Goal: Transaction & Acquisition: Purchase product/service

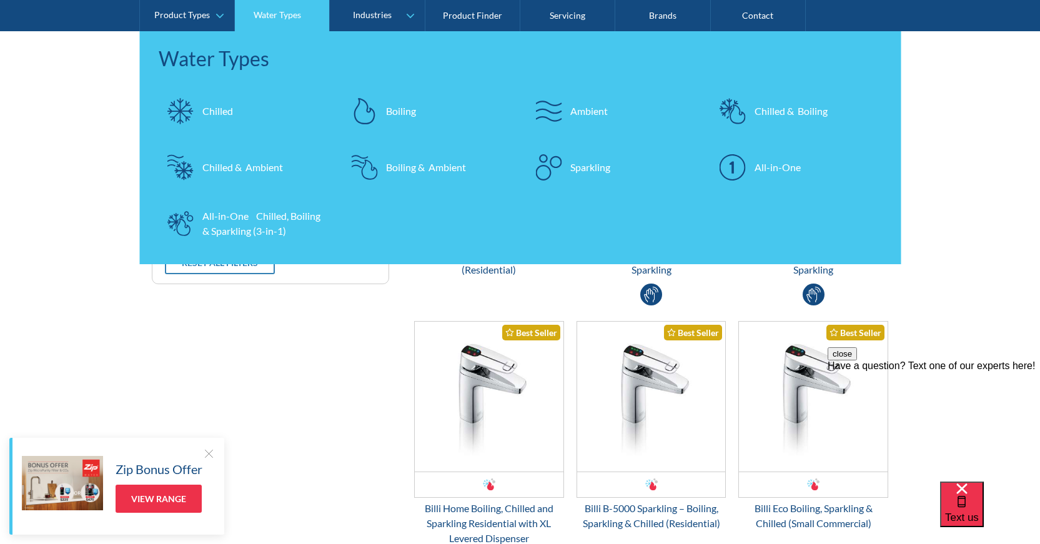
scroll to position [62, 0]
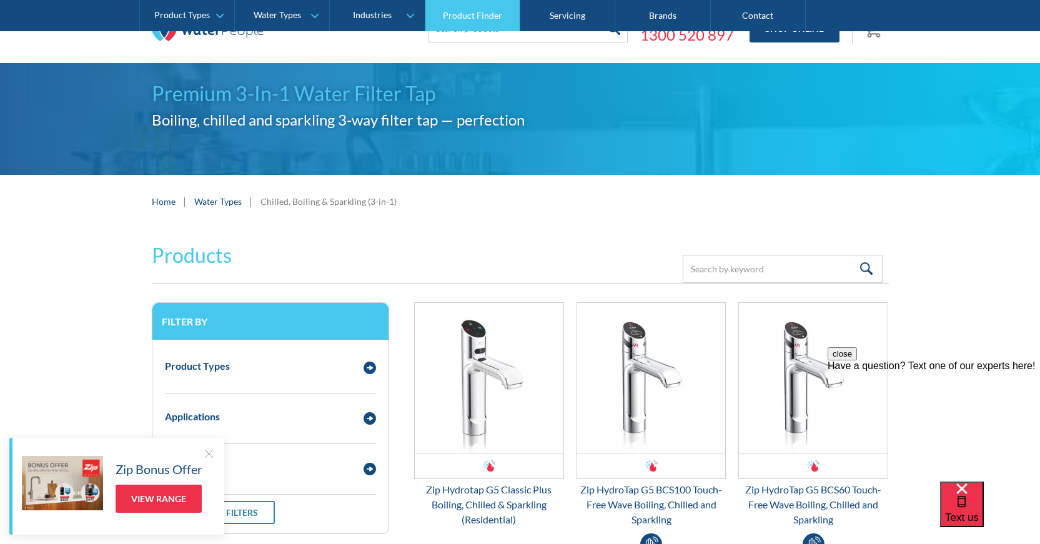
click at [456, 25] on link "Product Finder" at bounding box center [472, 15] width 95 height 31
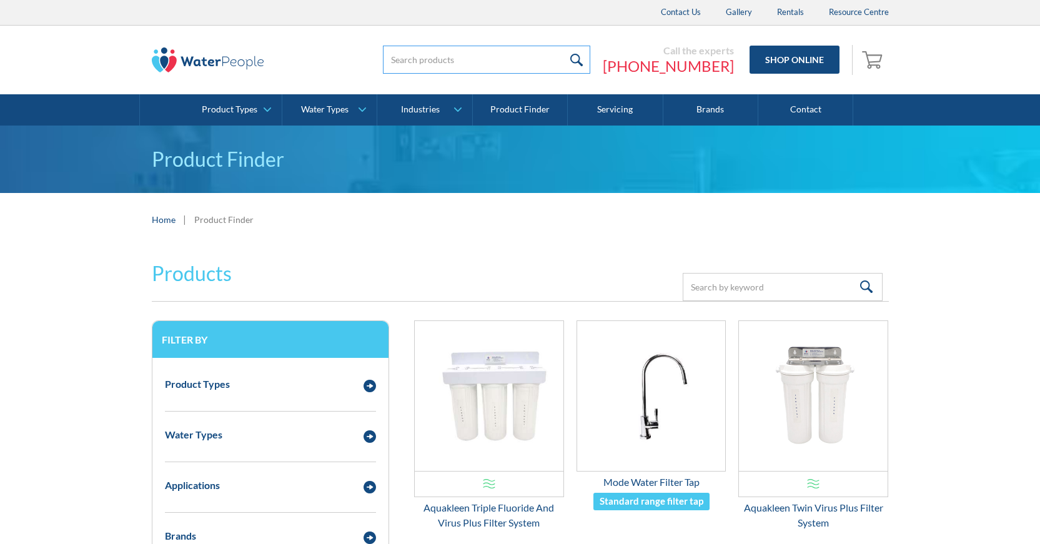
click at [462, 57] on input "search" at bounding box center [486, 60] width 207 height 28
type input "CA + 9"
click at [601, 46] on input "submit" at bounding box center [614, 60] width 27 height 28
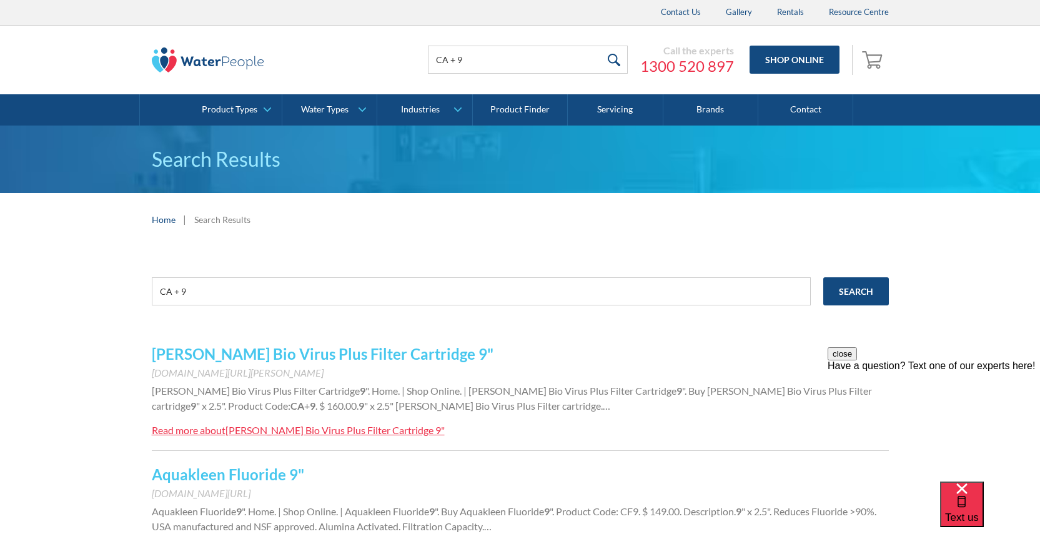
click at [255, 359] on link "Aragon Bio Virus Plus Filter Cartridge 9"" at bounding box center [323, 354] width 342 height 18
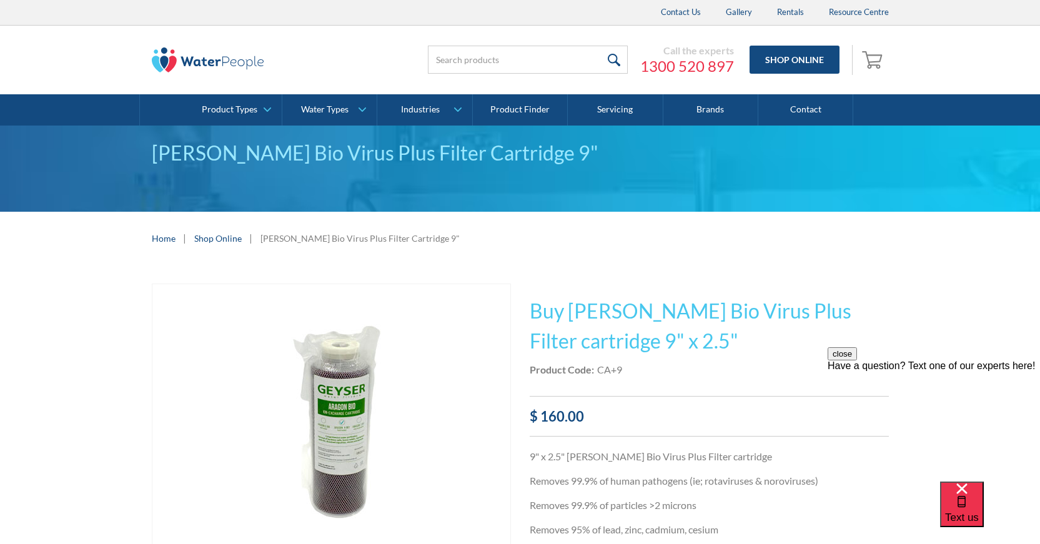
click at [334, 414] on img "open lightbox" at bounding box center [331, 427] width 300 height 286
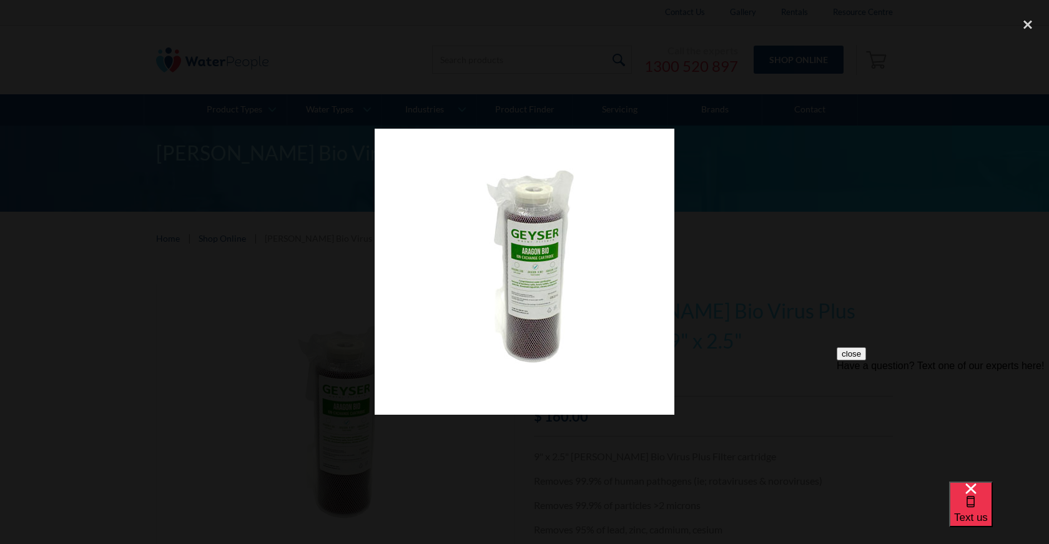
click at [545, 292] on img at bounding box center [525, 272] width 300 height 286
click at [519, 257] on img at bounding box center [525, 272] width 300 height 286
click at [1022, 21] on div "close lightbox" at bounding box center [1028, 24] width 42 height 27
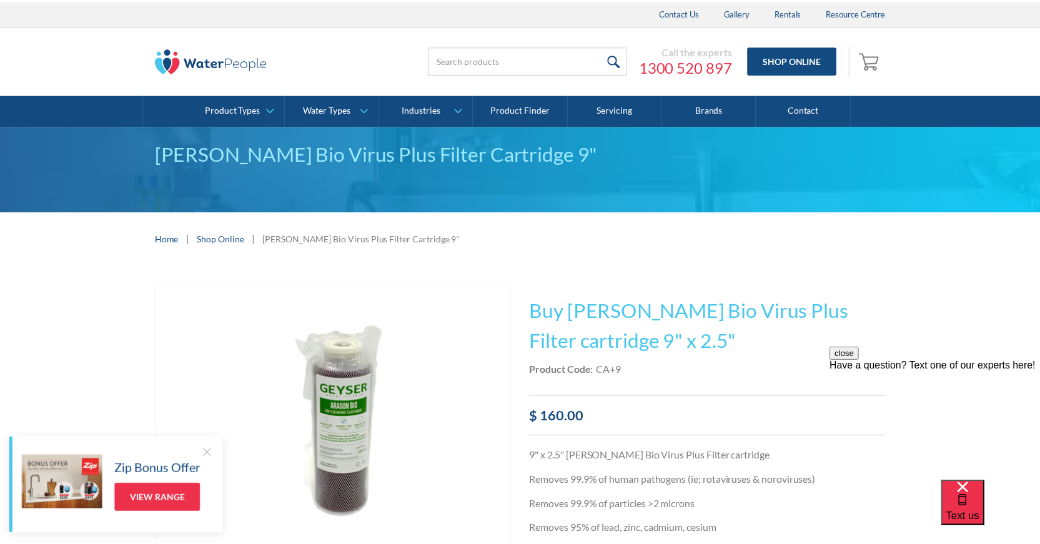
scroll to position [27, 0]
